Goal: Task Accomplishment & Management: Manage account settings

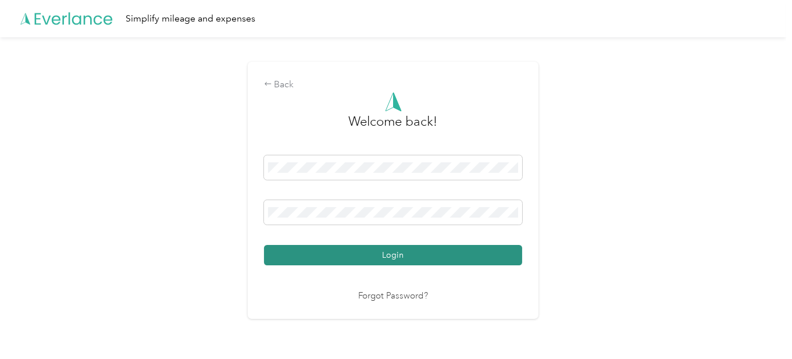
click at [312, 256] on button "Login" at bounding box center [393, 255] width 258 height 20
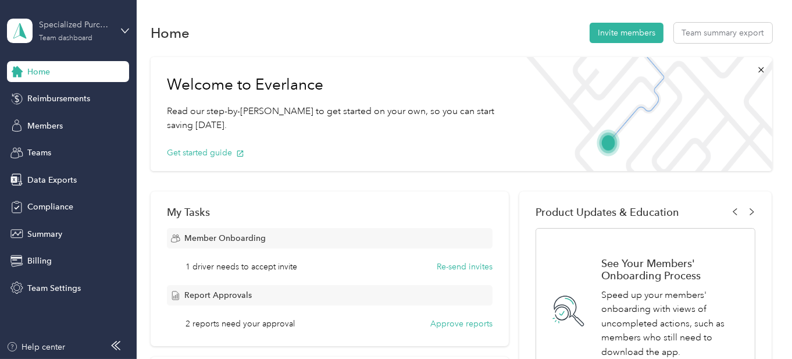
click at [95, 37] on div "Specialized Purchasing Consultants Team dashboard" at bounding box center [75, 30] width 73 height 23
click at [68, 91] on div "Team dashboard" at bounding box center [49, 96] width 64 height 12
click at [24, 125] on div "Members" at bounding box center [68, 125] width 122 height 21
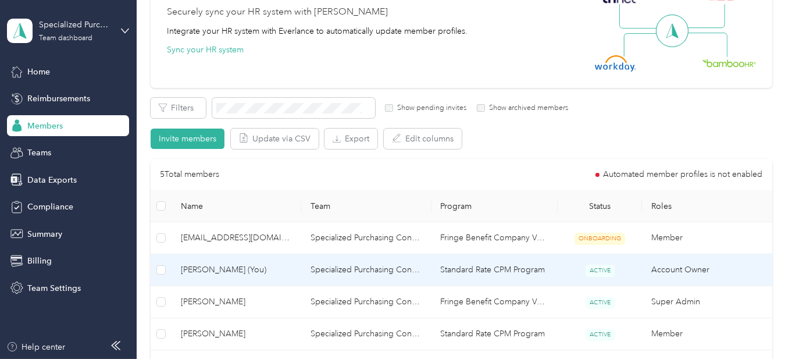
scroll to position [174, 0]
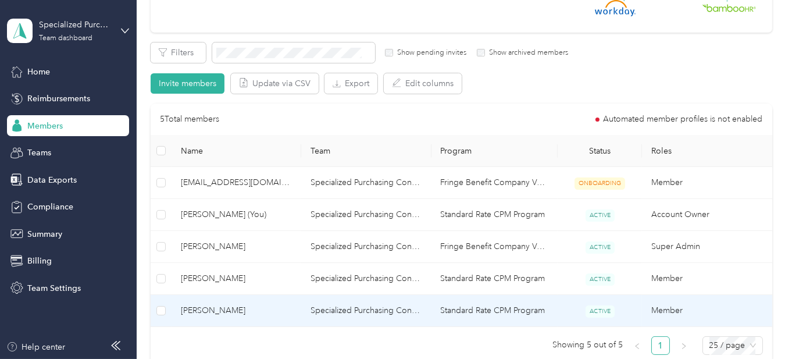
click at [213, 316] on td "[PERSON_NAME]" at bounding box center [237, 311] width 130 height 32
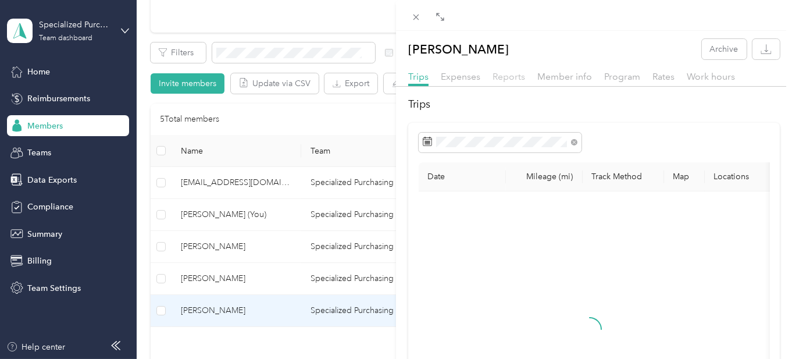
click at [509, 77] on span "Reports" at bounding box center [509, 76] width 33 height 11
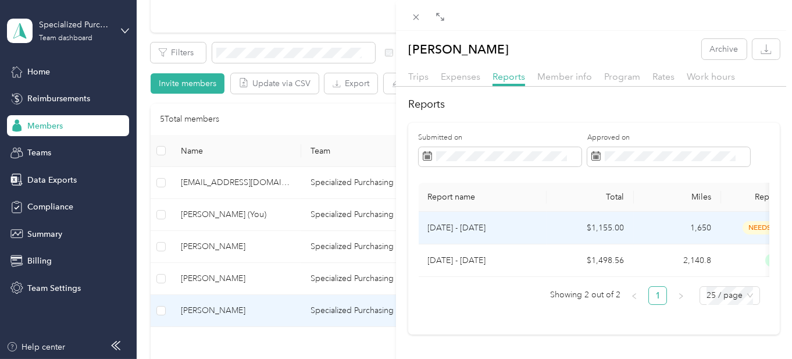
click at [450, 231] on p "[DATE] - [DATE]" at bounding box center [482, 228] width 109 height 13
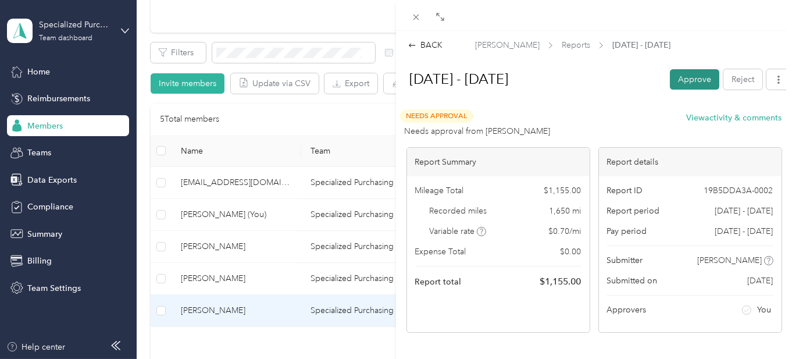
click at [676, 79] on button "Approve" at bounding box center [694, 79] width 49 height 20
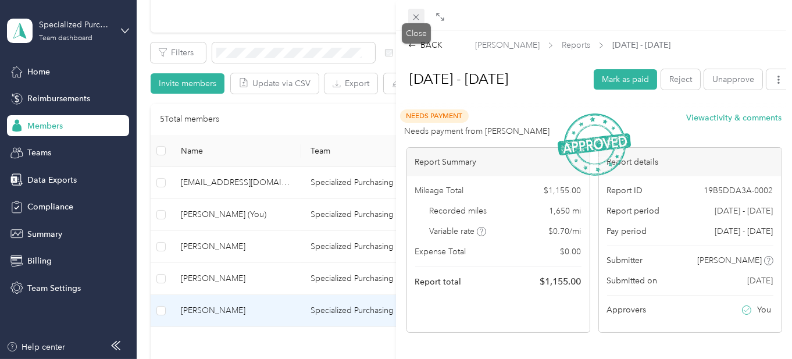
click at [412, 15] on icon at bounding box center [416, 17] width 10 height 10
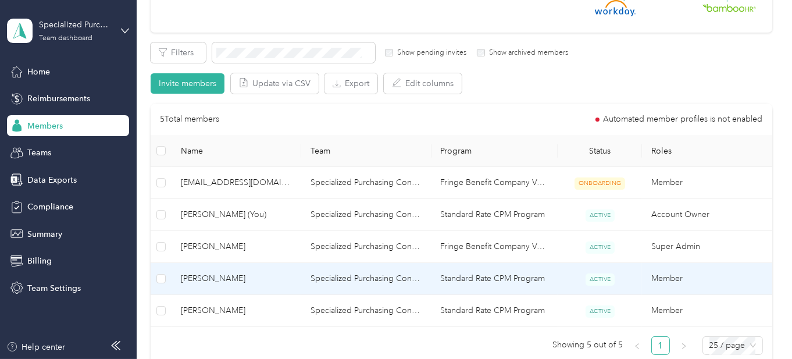
click at [382, 283] on td "Specialized Purchasing Consultants" at bounding box center [366, 279] width 130 height 32
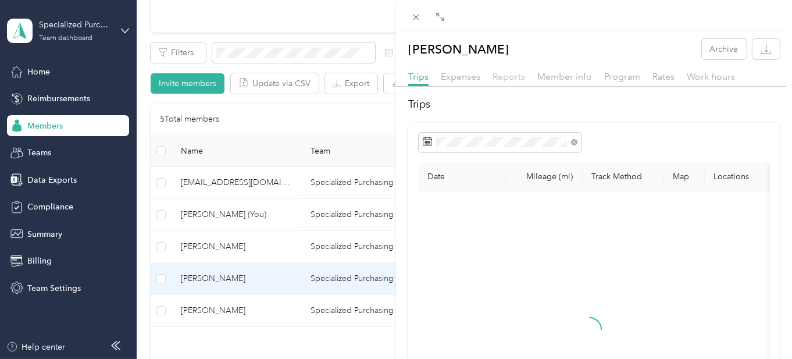
click at [502, 76] on span "Reports" at bounding box center [509, 76] width 33 height 11
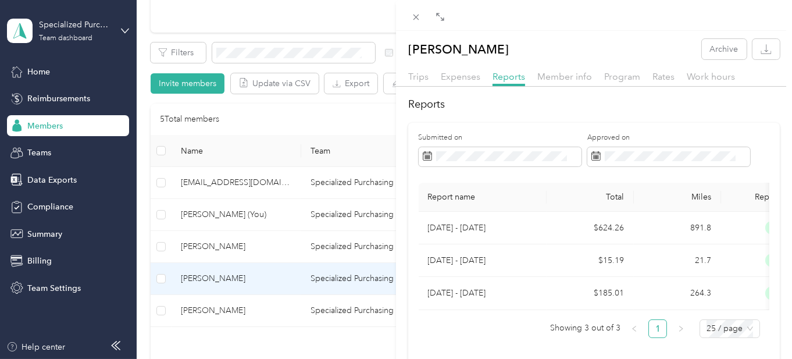
click at [67, 41] on div "[PERSON_NAME] Archive Trips Expenses Reports Member info Program Rates Work hou…" at bounding box center [396, 179] width 792 height 359
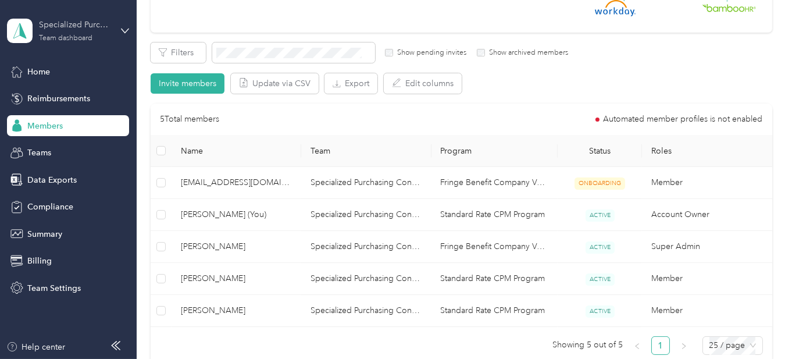
click at [79, 24] on div "Specialized Purchasing Consultants" at bounding box center [75, 25] width 73 height 12
click at [53, 148] on div "Log out" at bounding box center [39, 146] width 45 height 12
